Goal: Task Accomplishment & Management: Use online tool/utility

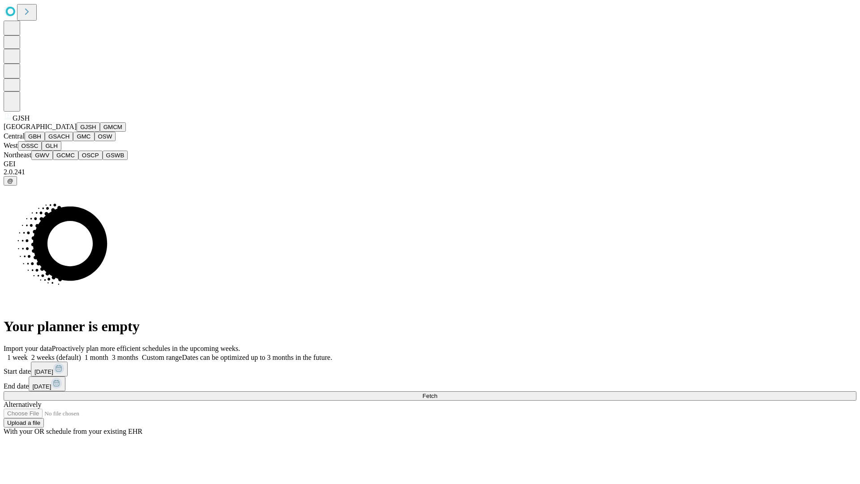
click at [77, 132] on button "GJSH" at bounding box center [88, 126] width 23 height 9
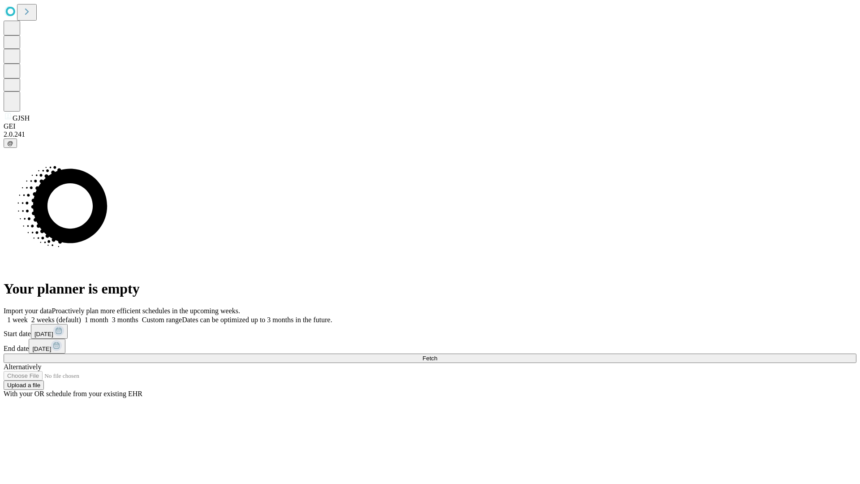
click at [81, 316] on label "2 weeks (default)" at bounding box center [54, 320] width 53 height 8
click at [437, 355] on span "Fetch" at bounding box center [429, 358] width 15 height 7
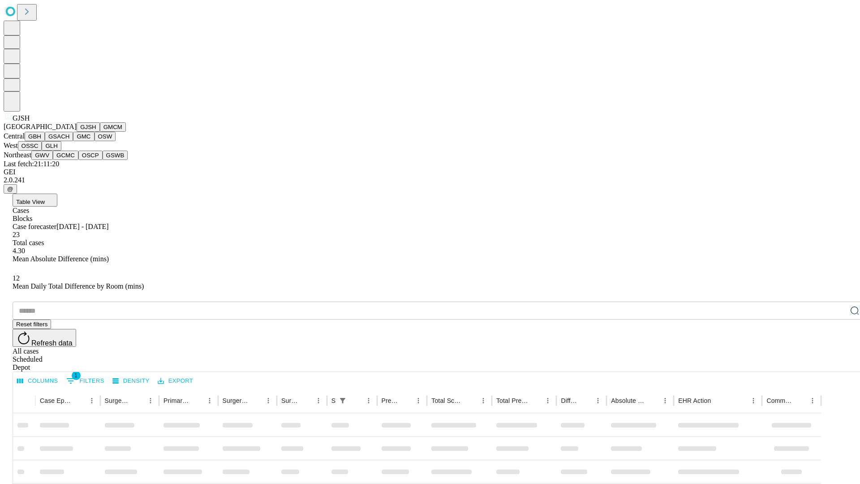
click at [100, 132] on button "GMCM" at bounding box center [113, 126] width 26 height 9
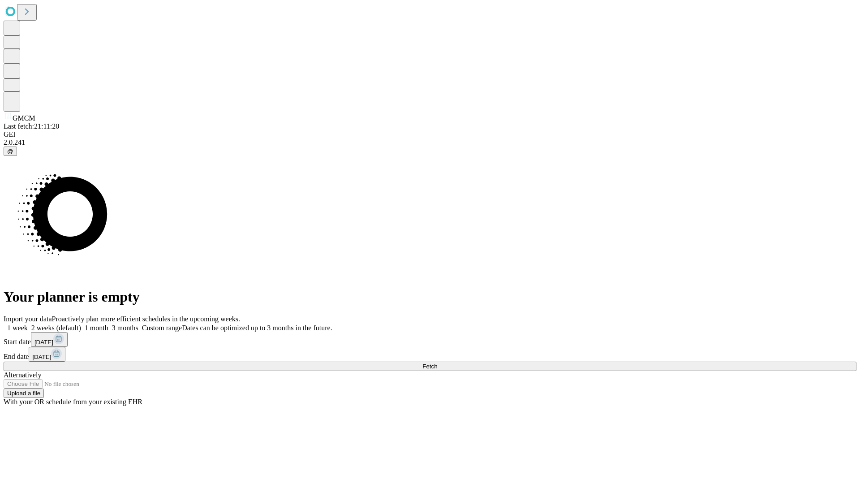
click at [81, 324] on label "2 weeks (default)" at bounding box center [54, 328] width 53 height 8
click at [437, 363] on span "Fetch" at bounding box center [429, 366] width 15 height 7
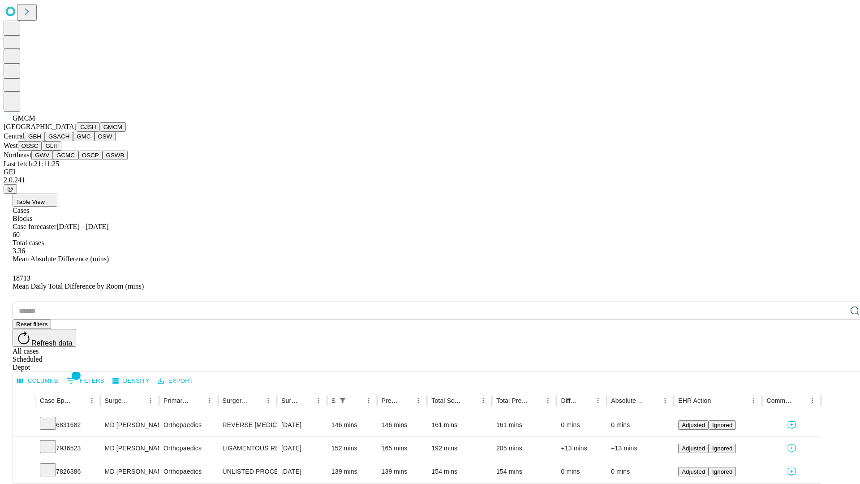
click at [45, 141] on button "GBH" at bounding box center [35, 136] width 20 height 9
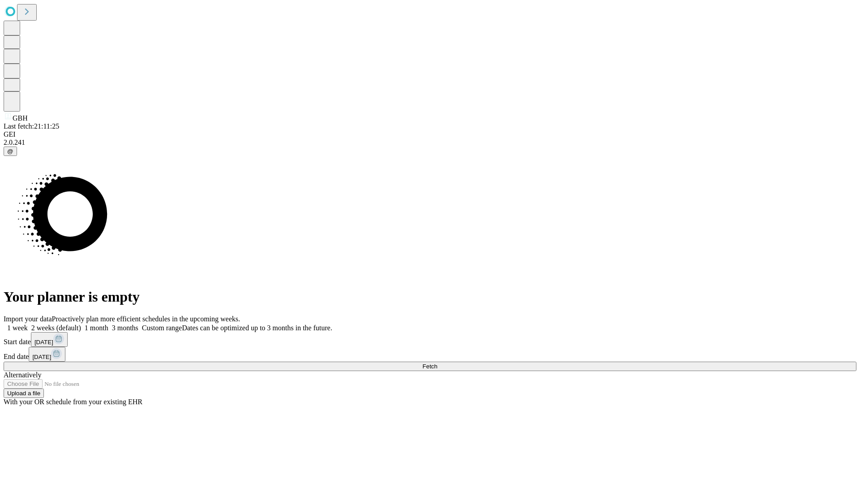
click at [81, 324] on label "2 weeks (default)" at bounding box center [54, 328] width 53 height 8
click at [437, 363] on span "Fetch" at bounding box center [429, 366] width 15 height 7
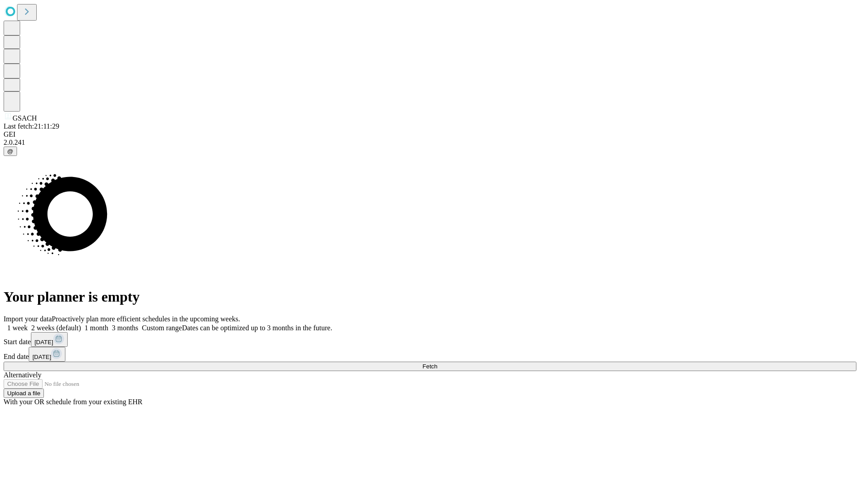
click at [81, 324] on label "2 weeks (default)" at bounding box center [54, 328] width 53 height 8
click at [437, 363] on span "Fetch" at bounding box center [429, 366] width 15 height 7
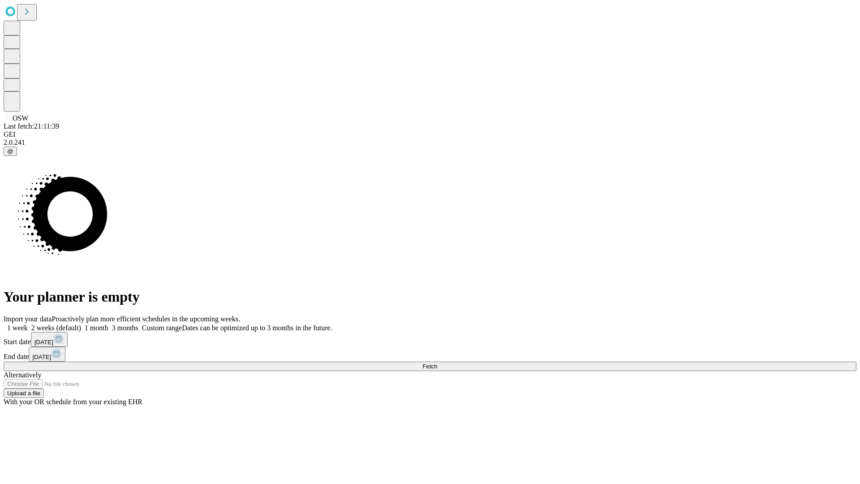
click at [81, 324] on label "2 weeks (default)" at bounding box center [54, 328] width 53 height 8
click at [437, 363] on span "Fetch" at bounding box center [429, 366] width 15 height 7
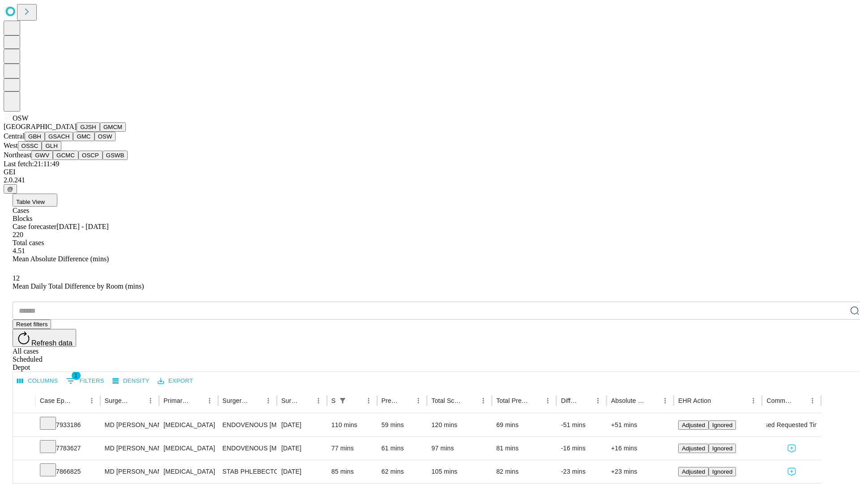
click at [42, 151] on button "OSSC" at bounding box center [30, 145] width 24 height 9
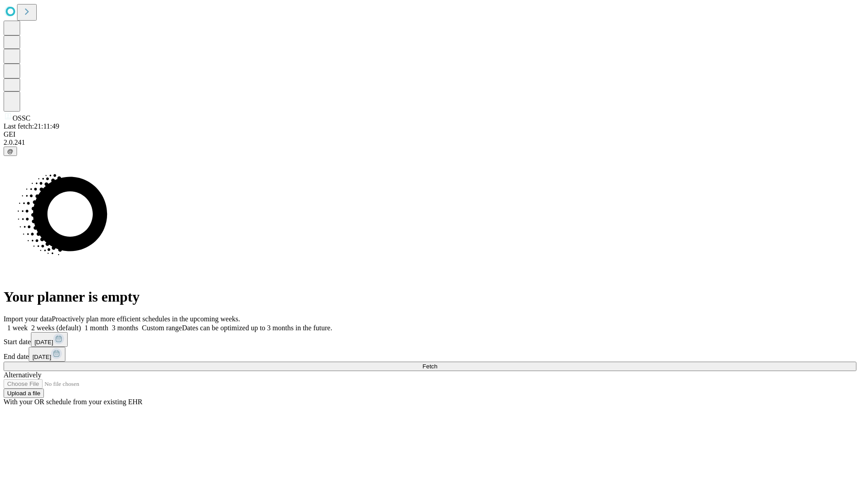
click at [437, 363] on span "Fetch" at bounding box center [429, 366] width 15 height 7
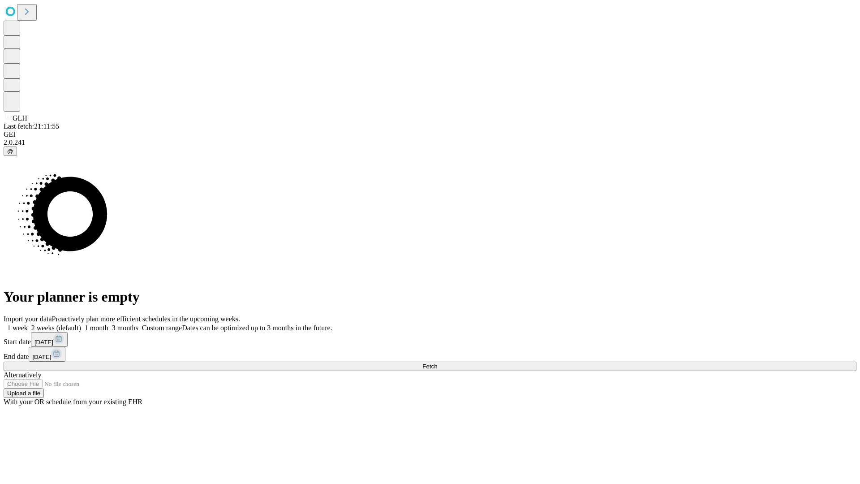
click at [437, 363] on span "Fetch" at bounding box center [429, 366] width 15 height 7
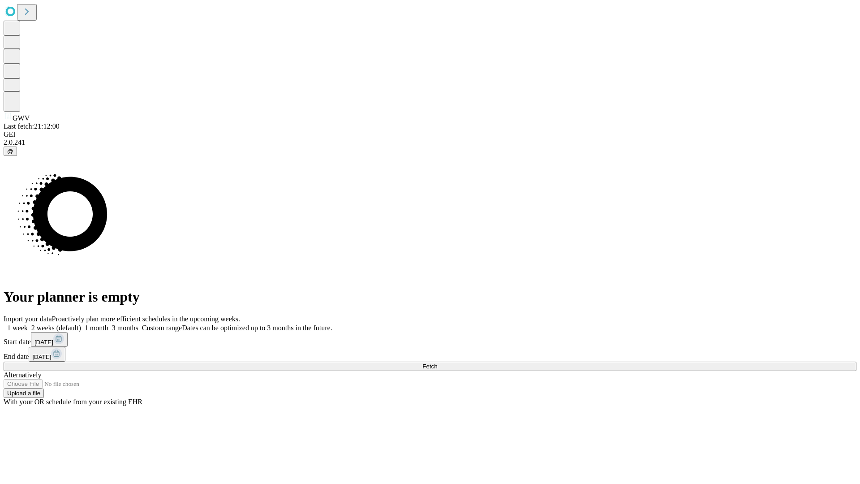
click at [437, 363] on span "Fetch" at bounding box center [429, 366] width 15 height 7
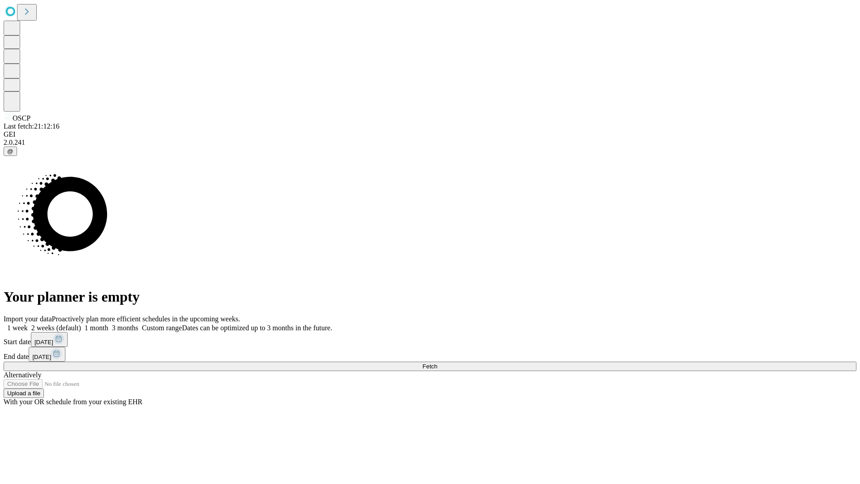
click at [81, 324] on label "2 weeks (default)" at bounding box center [54, 328] width 53 height 8
click at [437, 363] on span "Fetch" at bounding box center [429, 366] width 15 height 7
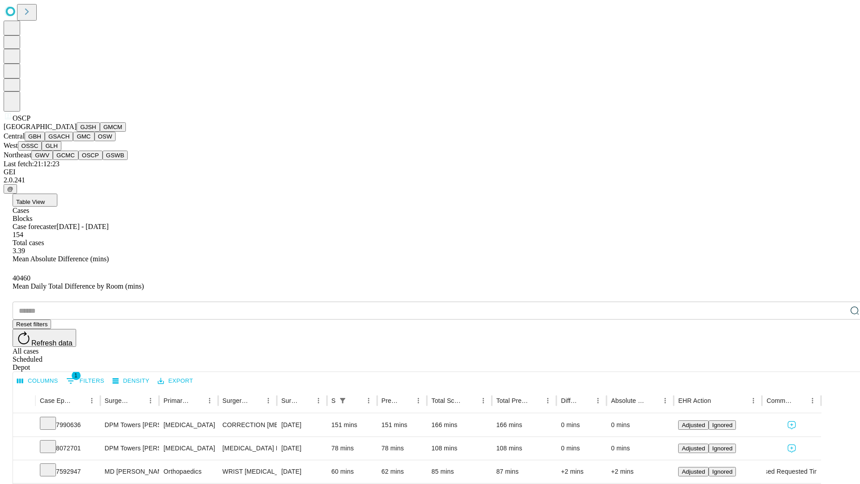
click at [103, 160] on button "GSWB" at bounding box center [116, 155] width 26 height 9
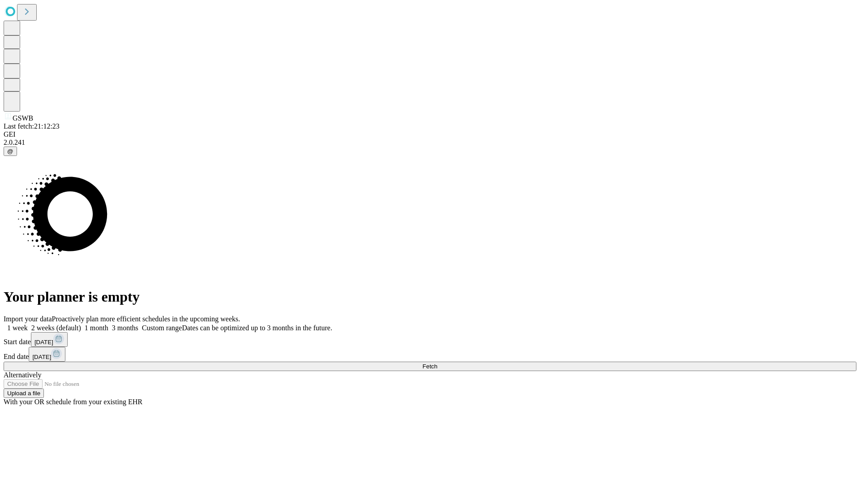
click at [81, 324] on label "2 weeks (default)" at bounding box center [54, 328] width 53 height 8
click at [437, 363] on span "Fetch" at bounding box center [429, 366] width 15 height 7
